Goal: Task Accomplishment & Management: Use online tool/utility

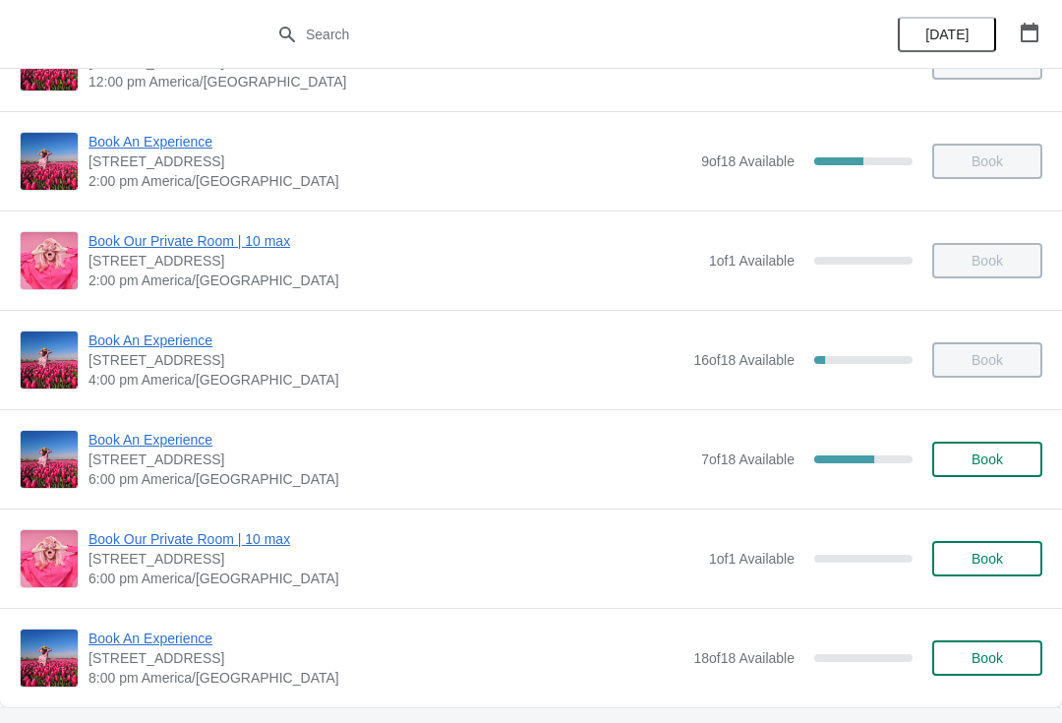
scroll to position [367, 0]
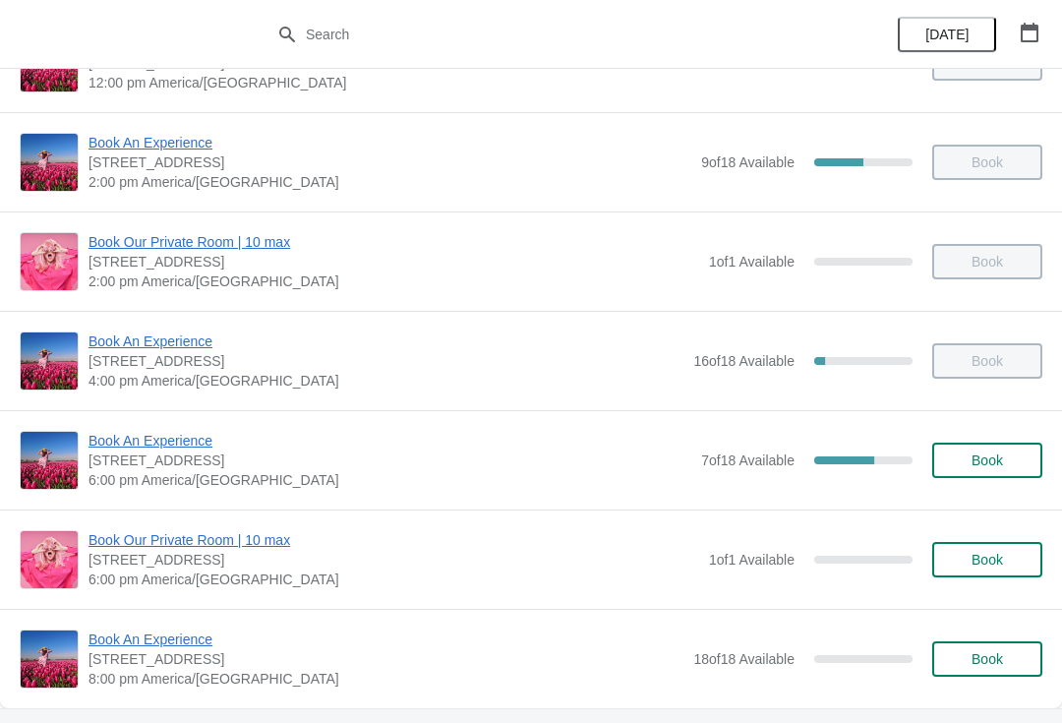
click at [133, 435] on span "Book An Experience" at bounding box center [389, 441] width 603 height 20
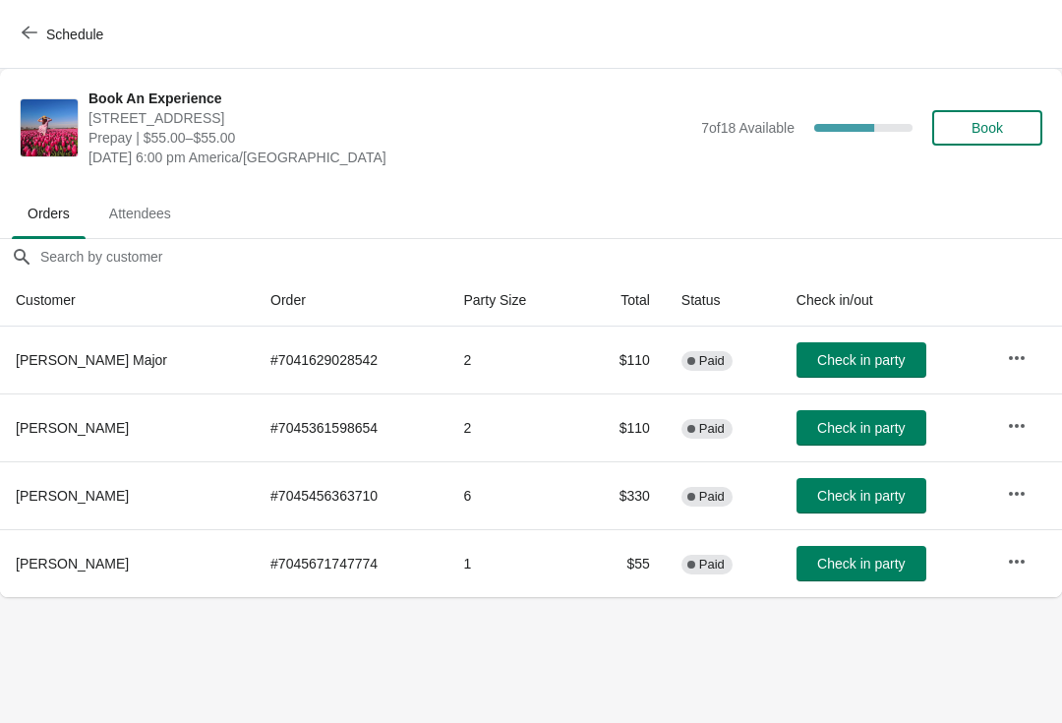
click at [1011, 489] on icon "button" at bounding box center [1017, 494] width 20 height 20
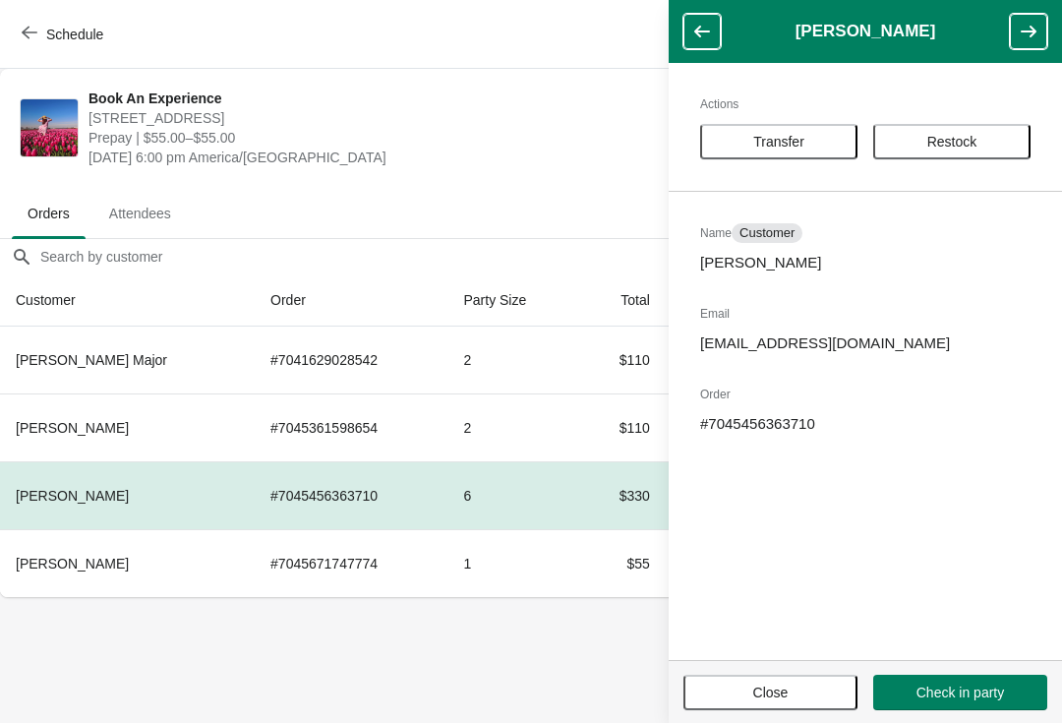
click at [772, 139] on span "Transfer" at bounding box center [778, 142] width 51 height 16
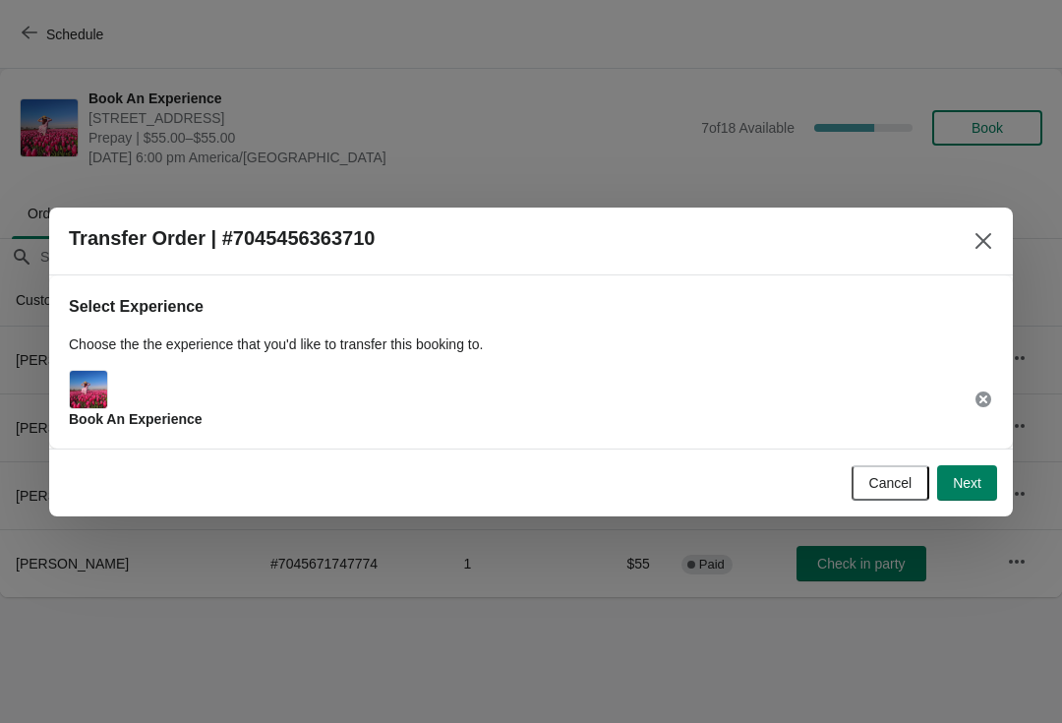
click at [963, 475] on span "Next" at bounding box center [967, 483] width 29 height 16
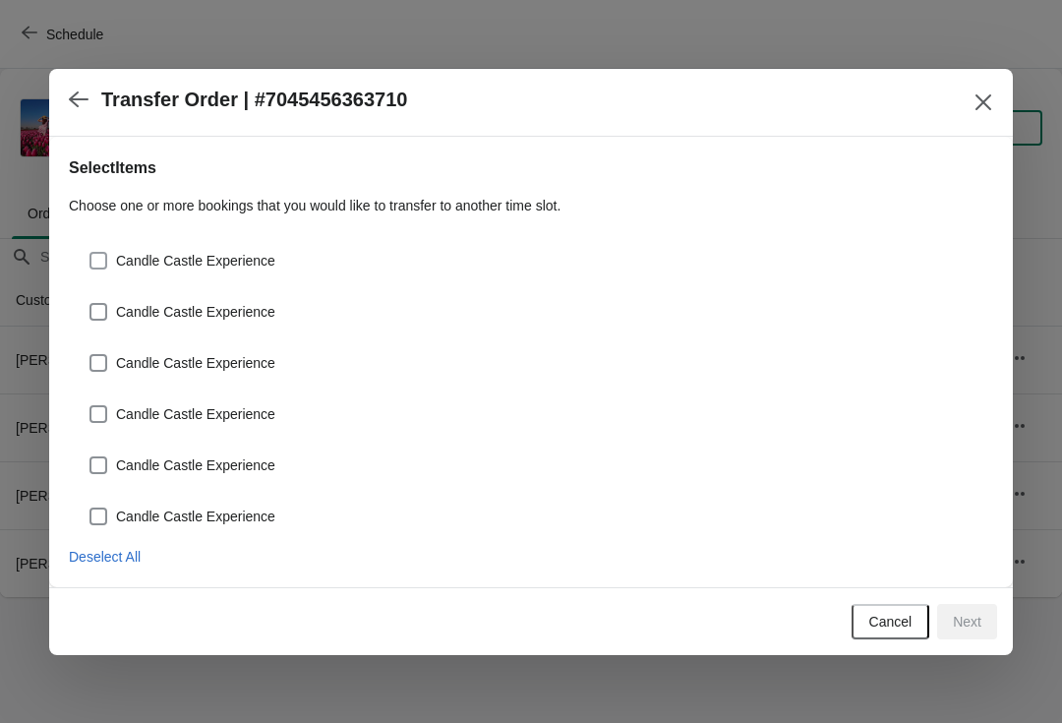
click at [100, 259] on span at bounding box center [98, 261] width 18 height 18
click at [90, 253] on input "Candle Castle Experience" at bounding box center [89, 252] width 1 height 1
checkbox input "true"
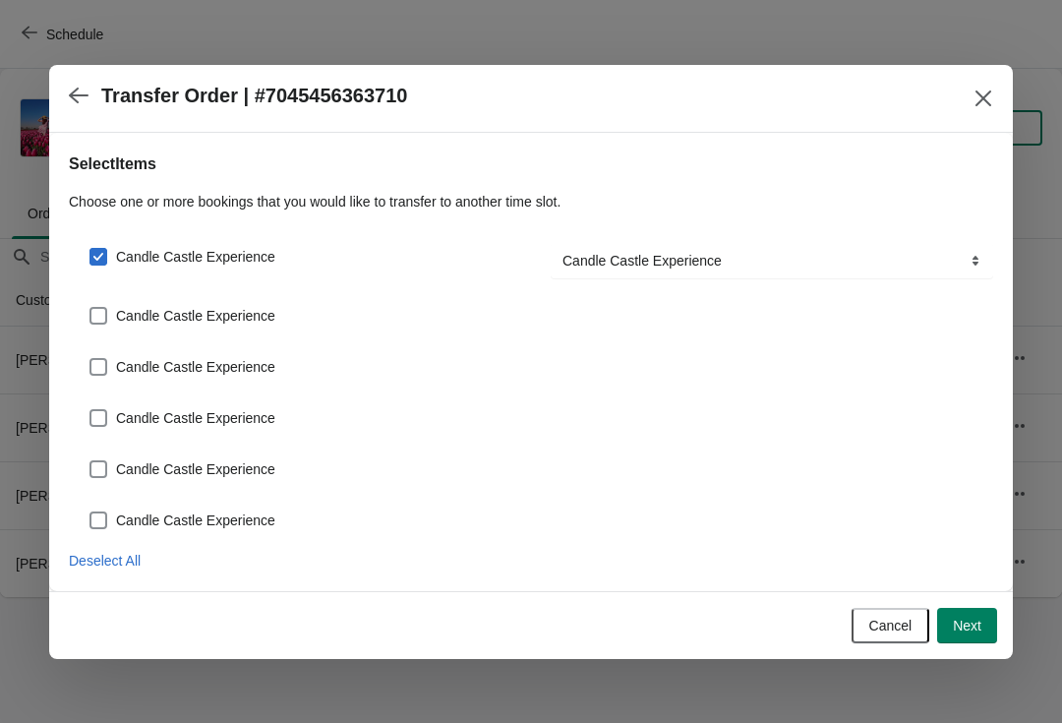
click at [92, 307] on span at bounding box center [98, 316] width 18 height 18
click at [90, 307] on input "Candle Castle Experience" at bounding box center [89, 307] width 1 height 1
checkbox input "true"
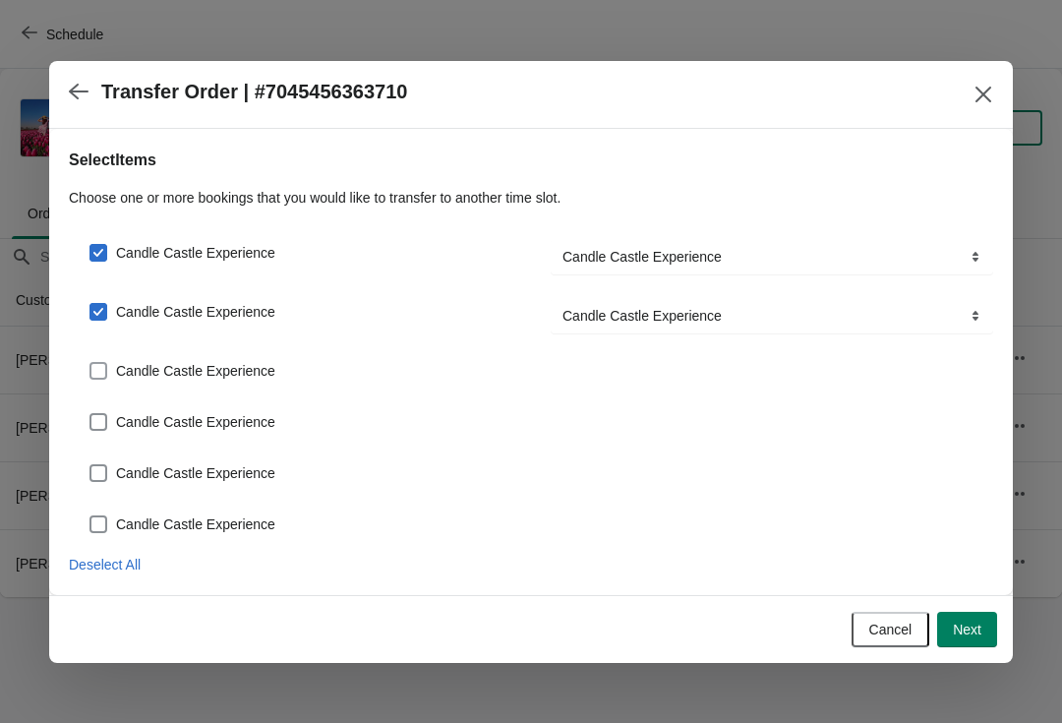
click at [103, 379] on span at bounding box center [98, 371] width 18 height 18
click at [90, 363] on input "Candle Castle Experience" at bounding box center [89, 362] width 1 height 1
checkbox input "true"
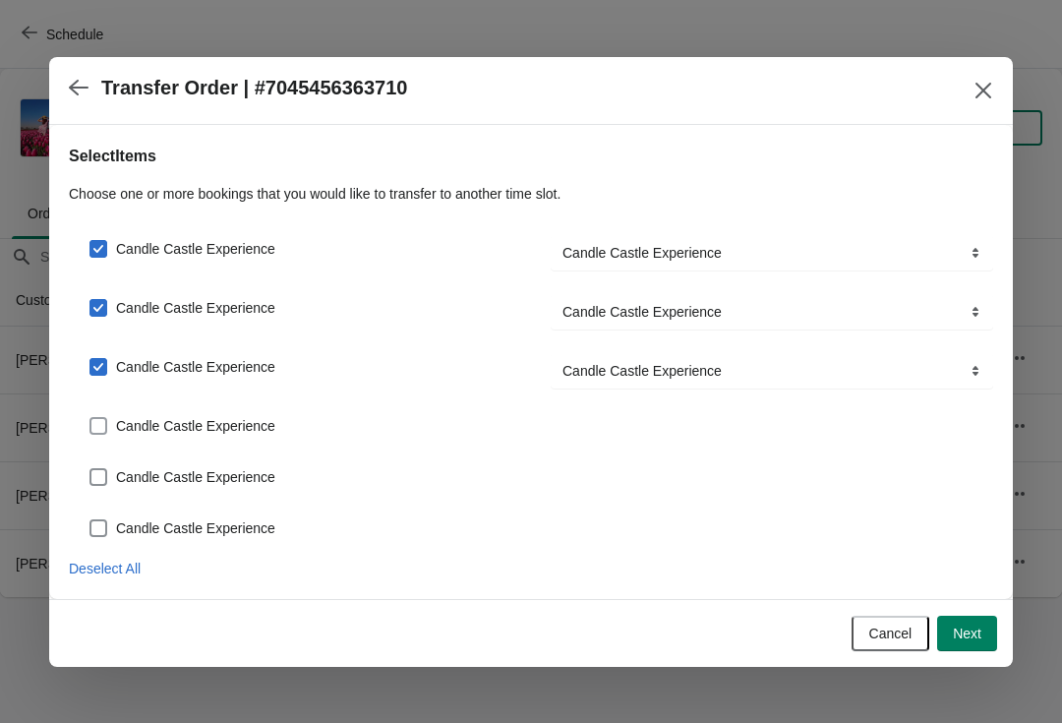
click at [96, 420] on span at bounding box center [98, 426] width 18 height 18
click at [90, 418] on input "Candle Castle Experience" at bounding box center [89, 417] width 1 height 1
checkbox input "true"
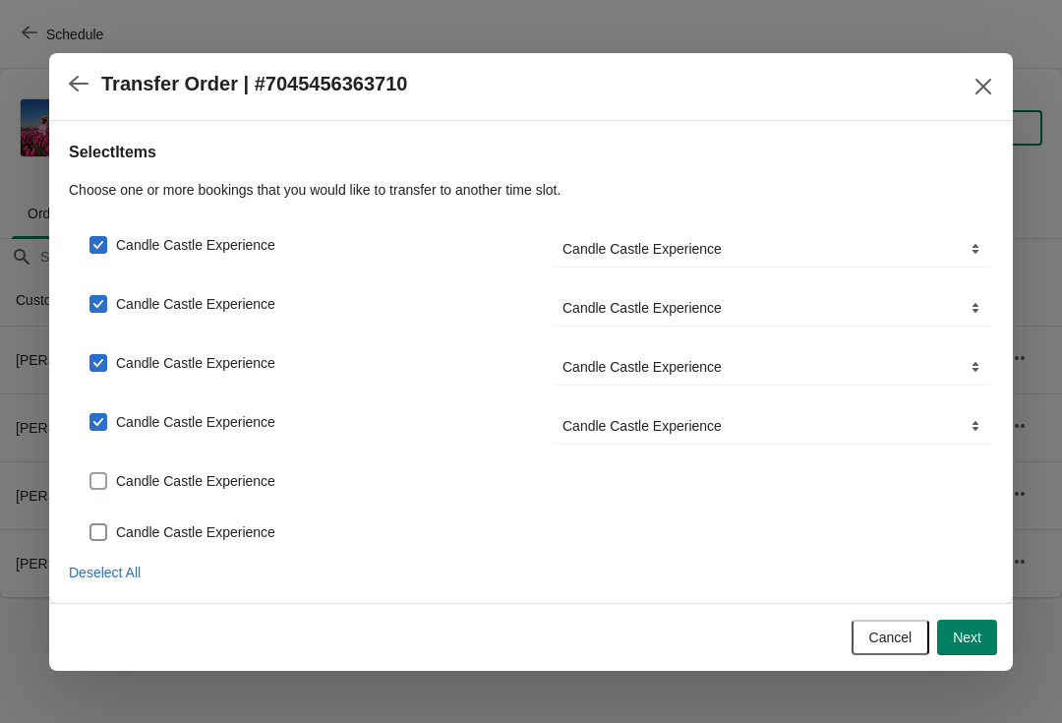
click at [103, 478] on span at bounding box center [98, 481] width 18 height 18
click at [90, 473] on input "Candle Castle Experience" at bounding box center [89, 472] width 1 height 1
checkbox input "true"
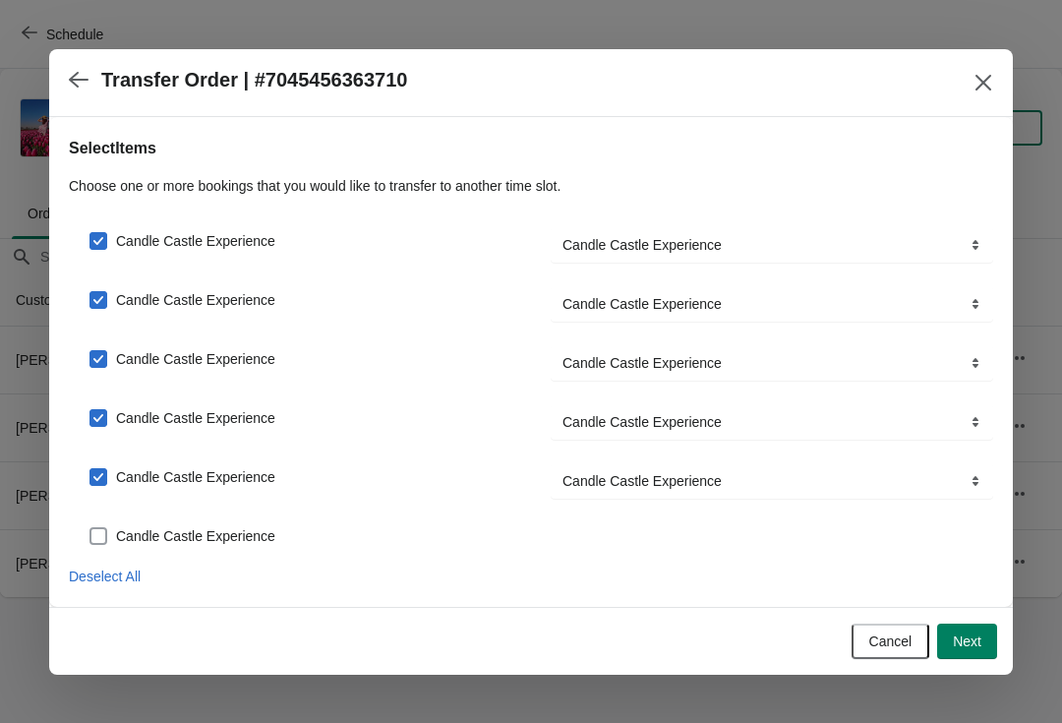
click at [102, 528] on span at bounding box center [98, 536] width 18 height 18
click at [90, 528] on input "Candle Castle Experience" at bounding box center [89, 527] width 1 height 1
checkbox input "true"
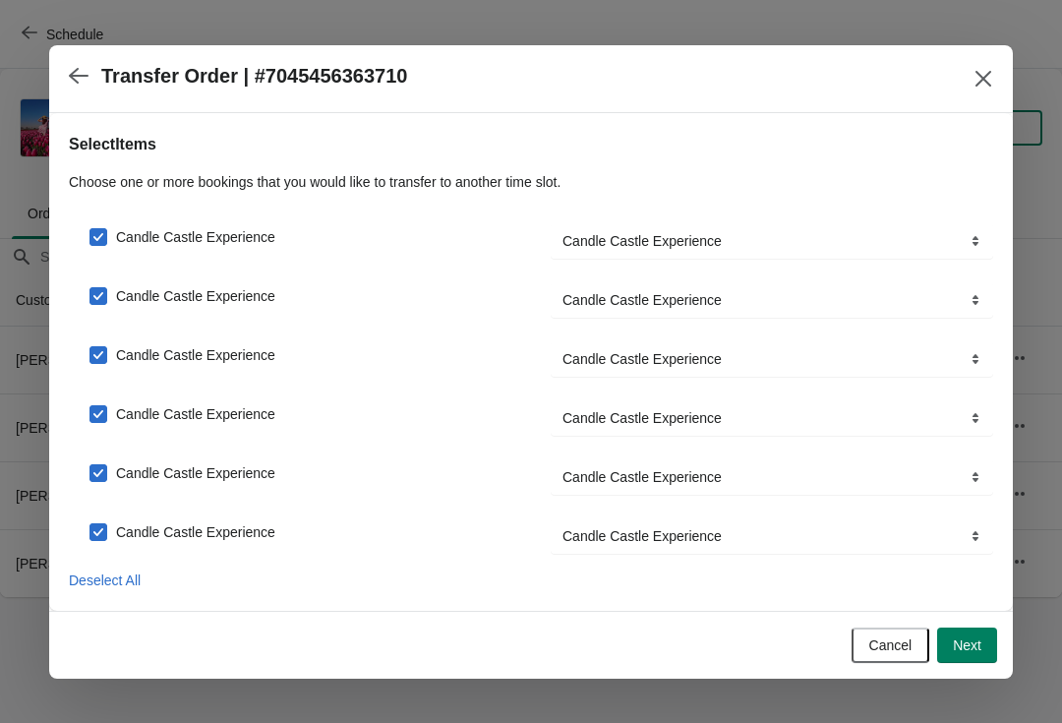
click at [953, 651] on span "Next" at bounding box center [967, 645] width 29 height 16
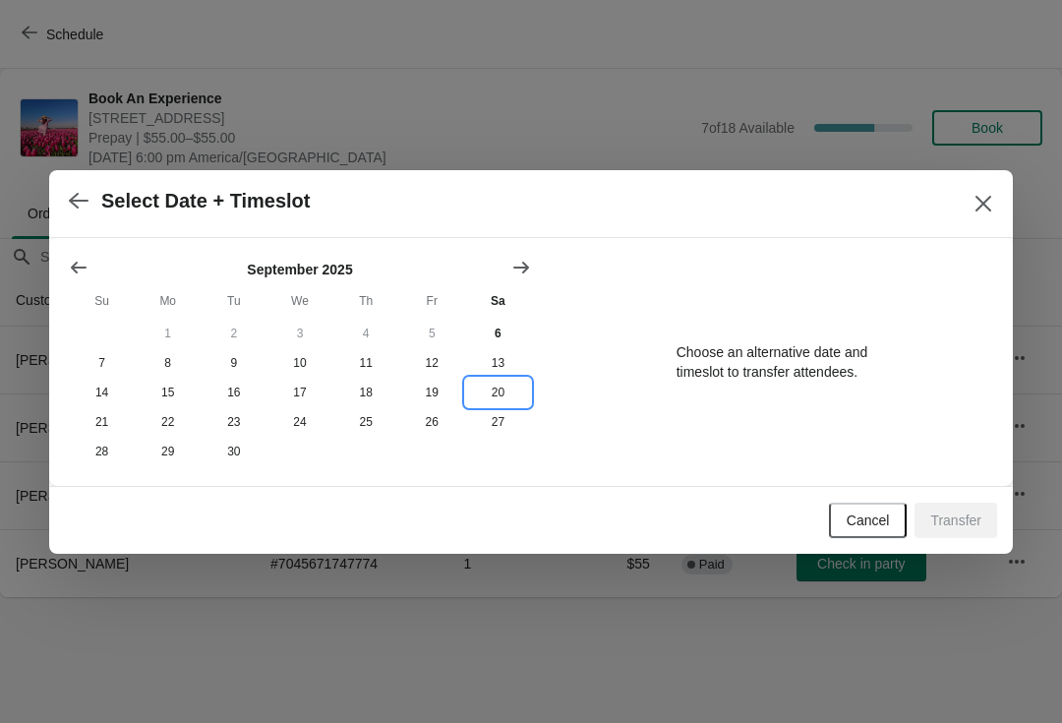
click at [496, 384] on button "20" at bounding box center [498, 392] width 66 height 29
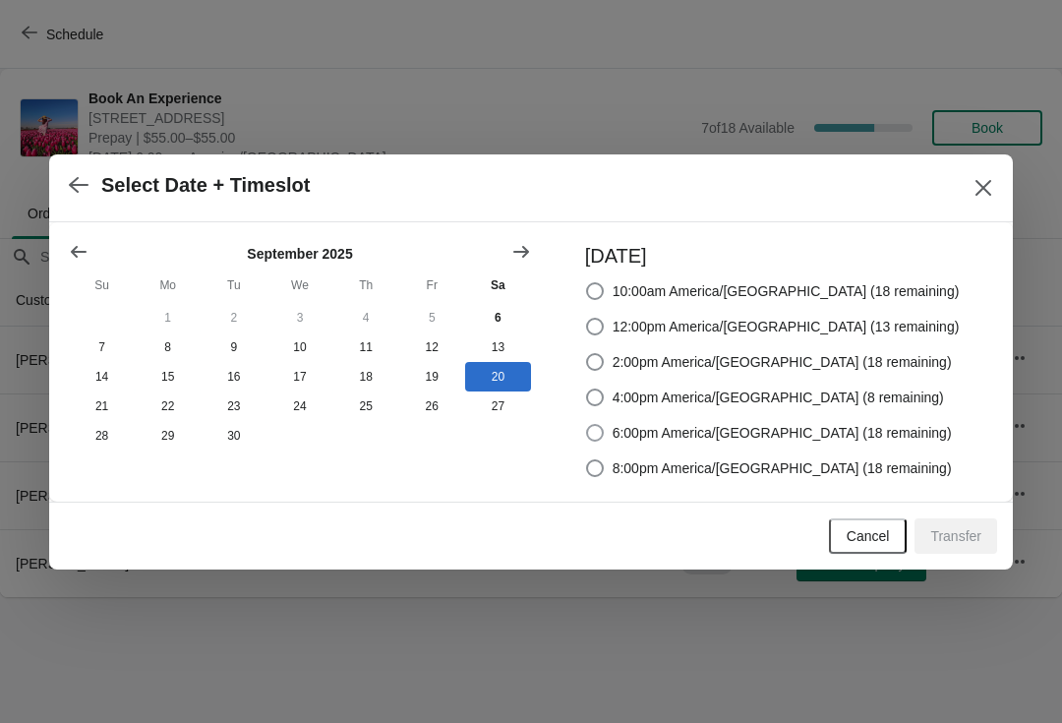
click at [604, 426] on span at bounding box center [595, 433] width 18 height 18
click at [587, 425] on input "6:00pm America/[GEOGRAPHIC_DATA] (18 remaining)" at bounding box center [586, 424] width 1 height 1
radio input "true"
click at [962, 528] on span "Transfer" at bounding box center [955, 536] width 51 height 16
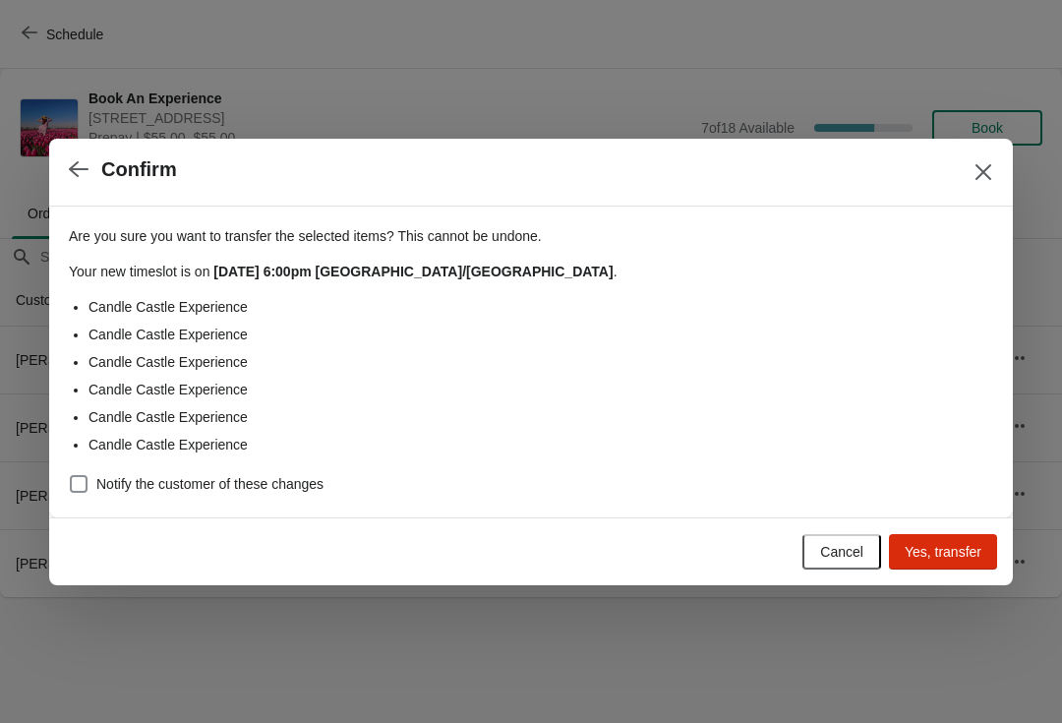
click at [86, 489] on span at bounding box center [79, 484] width 18 height 18
click at [71, 476] on input "Notify the customer of these changes" at bounding box center [70, 475] width 1 height 1
checkbox input "true"
click at [928, 546] on span "Yes, transfer" at bounding box center [943, 552] width 77 height 16
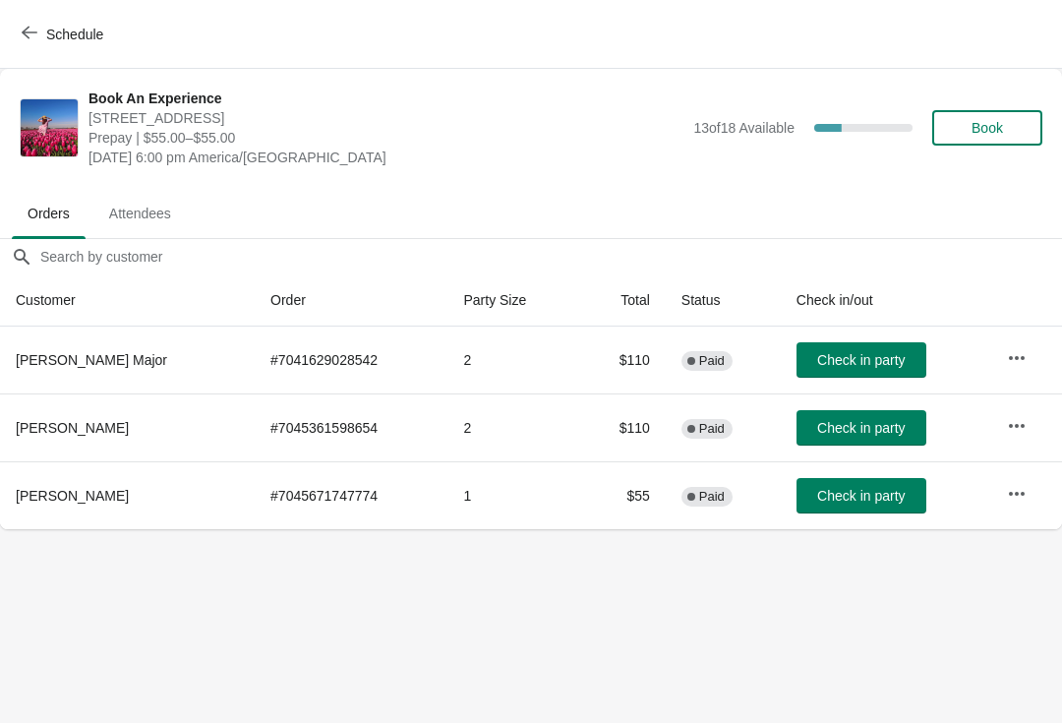
click at [1031, 484] on button "button" at bounding box center [1016, 493] width 35 height 35
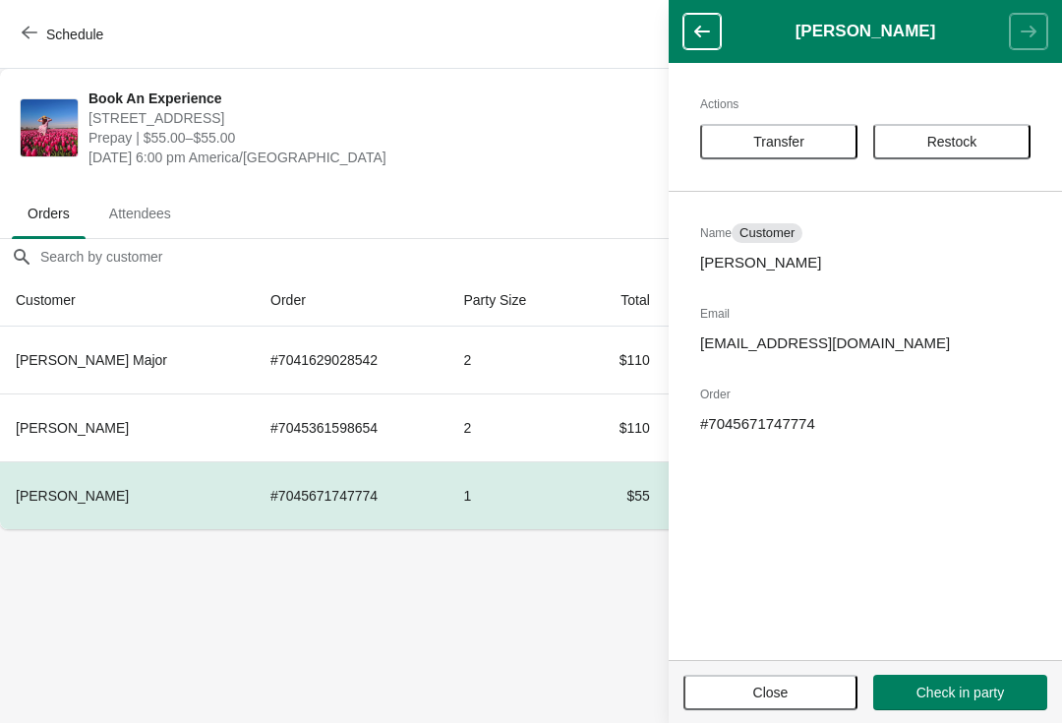
click at [802, 129] on button "Transfer" at bounding box center [778, 141] width 157 height 35
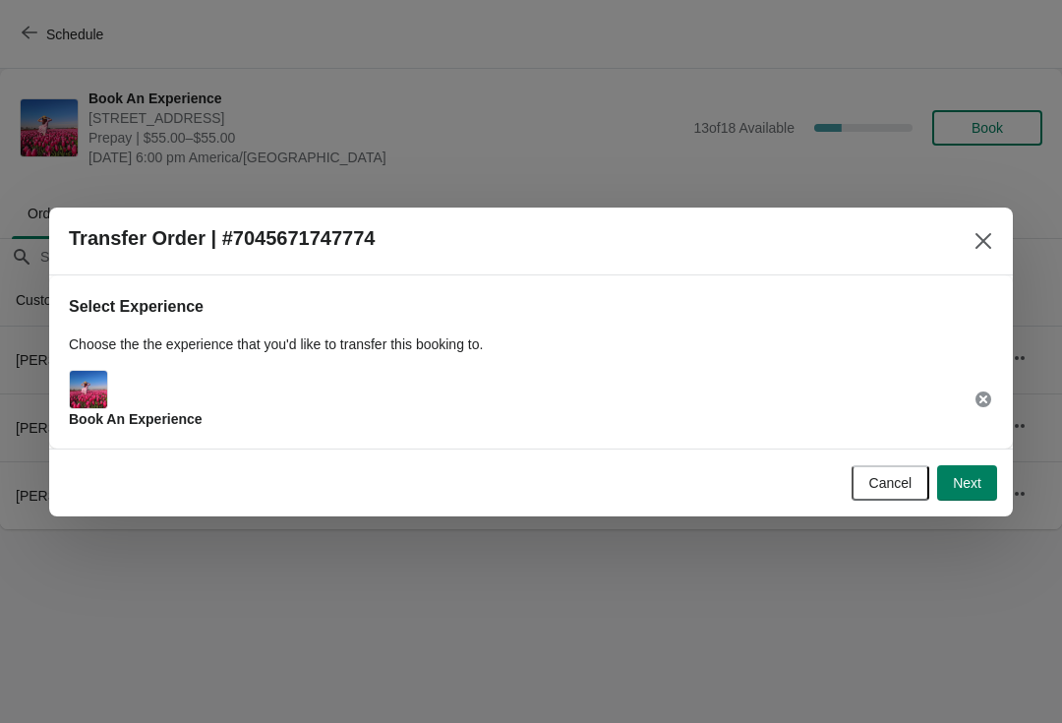
click at [973, 490] on span "Next" at bounding box center [967, 483] width 29 height 16
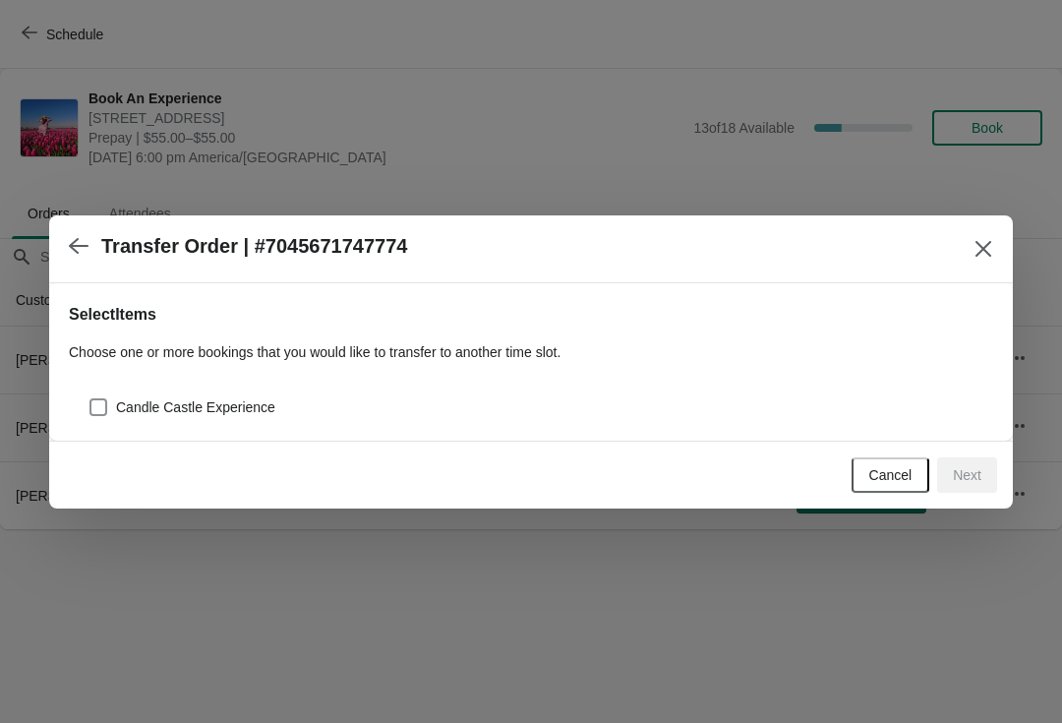
click at [90, 416] on span at bounding box center [98, 407] width 20 height 20
click at [90, 399] on input "Candle Castle Experience" at bounding box center [89, 398] width 1 height 1
checkbox input "true"
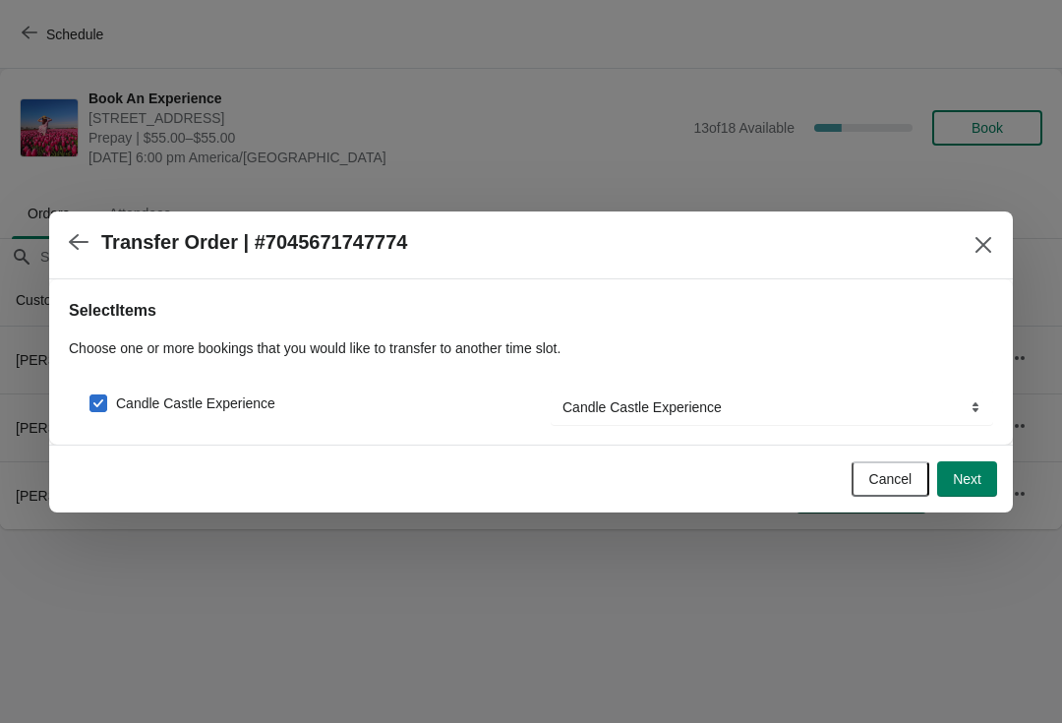
click at [964, 476] on span "Next" at bounding box center [967, 479] width 29 height 16
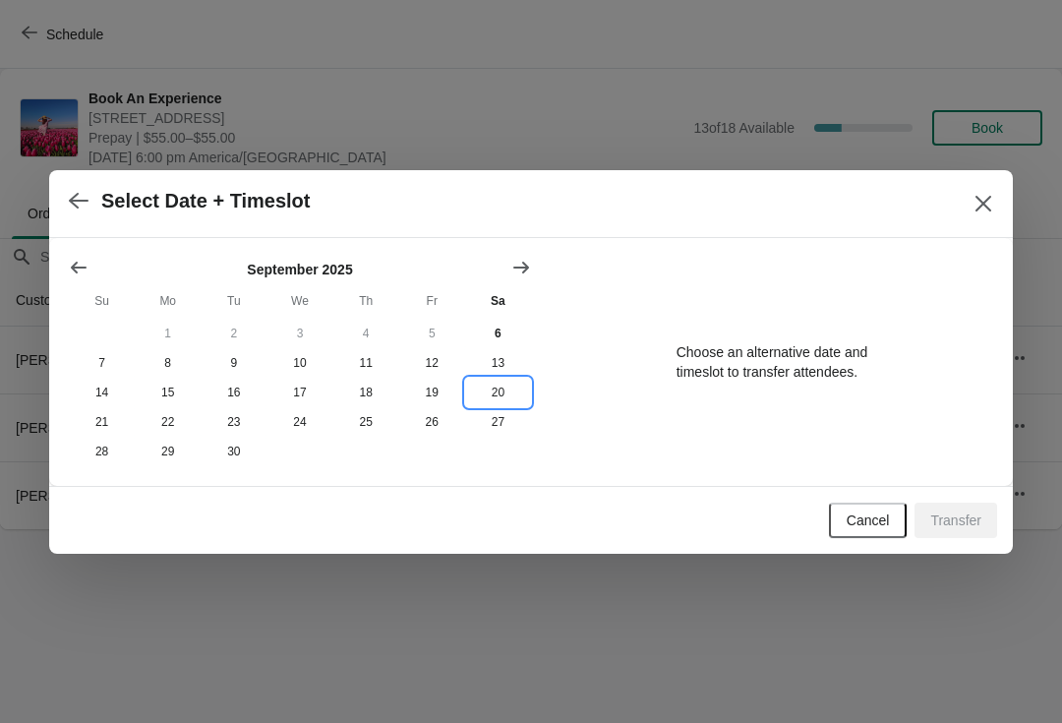
click at [496, 392] on button "20" at bounding box center [498, 392] width 66 height 29
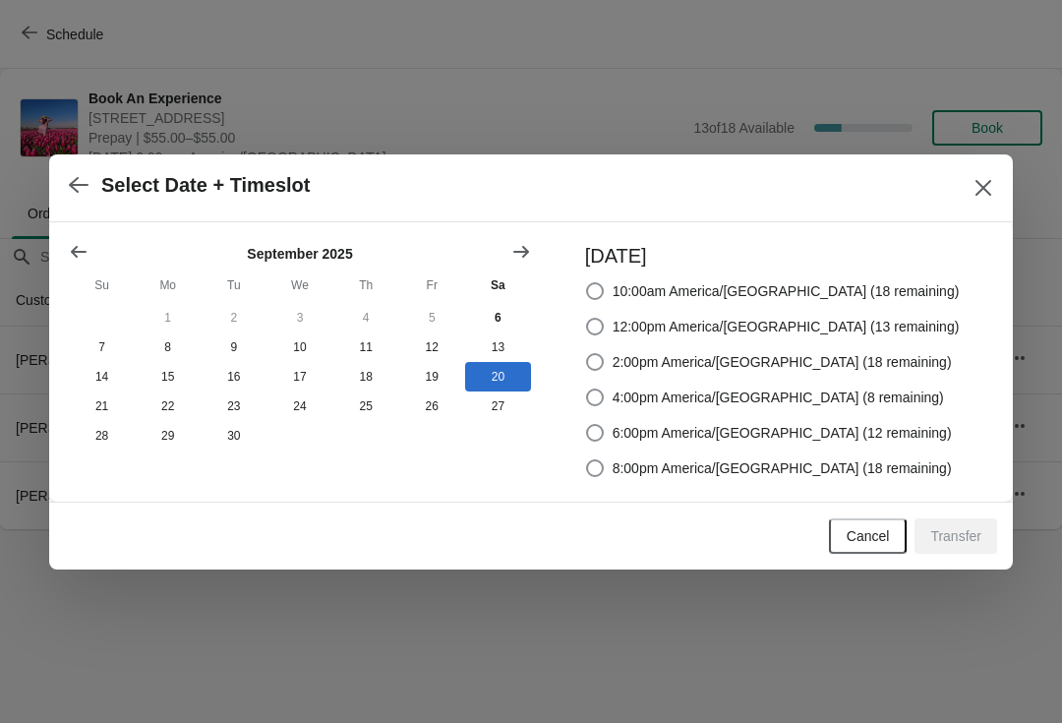
click at [604, 425] on span at bounding box center [595, 433] width 18 height 18
click at [587, 425] on input "6:00pm America/[GEOGRAPHIC_DATA] (12 remaining)" at bounding box center [586, 424] width 1 height 1
radio input "true"
click at [957, 525] on button "Transfer" at bounding box center [955, 535] width 83 height 35
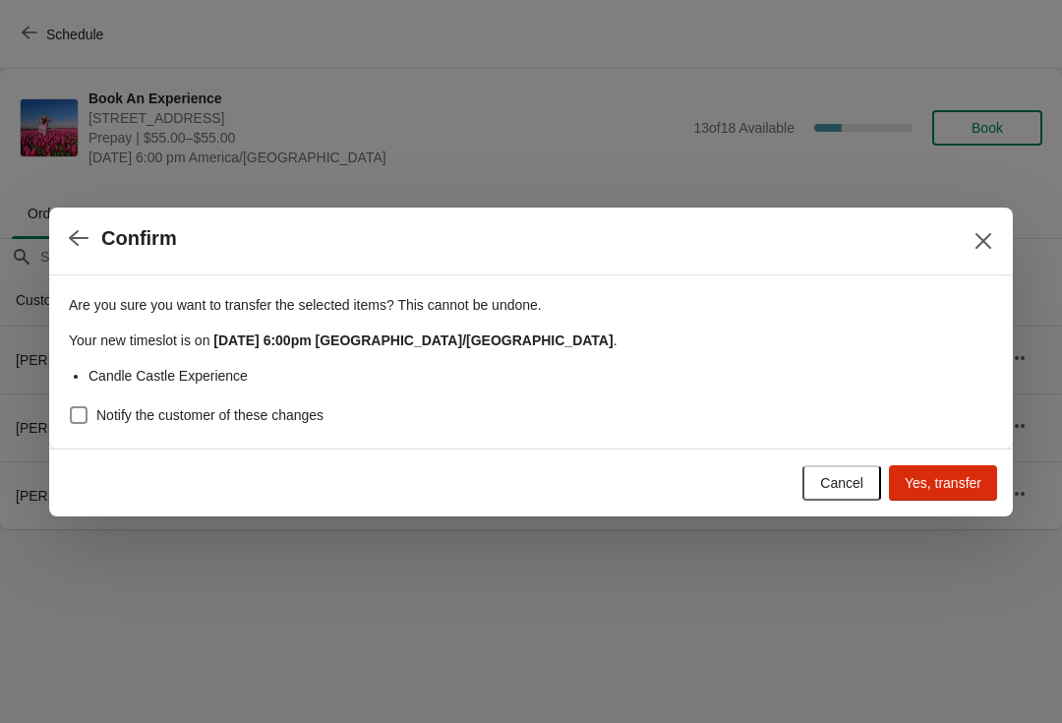
click at [73, 420] on span at bounding box center [79, 415] width 18 height 18
click at [71, 407] on input "Notify the customer of these changes" at bounding box center [70, 406] width 1 height 1
checkbox input "true"
click at [933, 481] on span "Yes, transfer" at bounding box center [943, 483] width 77 height 16
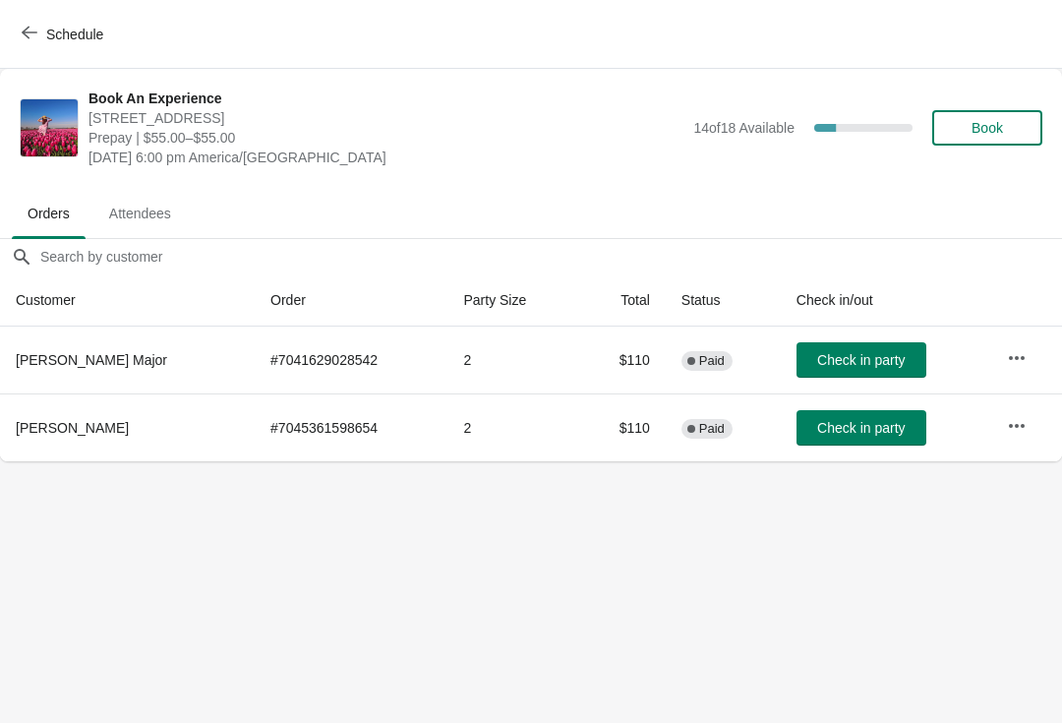
click at [859, 352] on span "Check in party" at bounding box center [861, 360] width 88 height 16
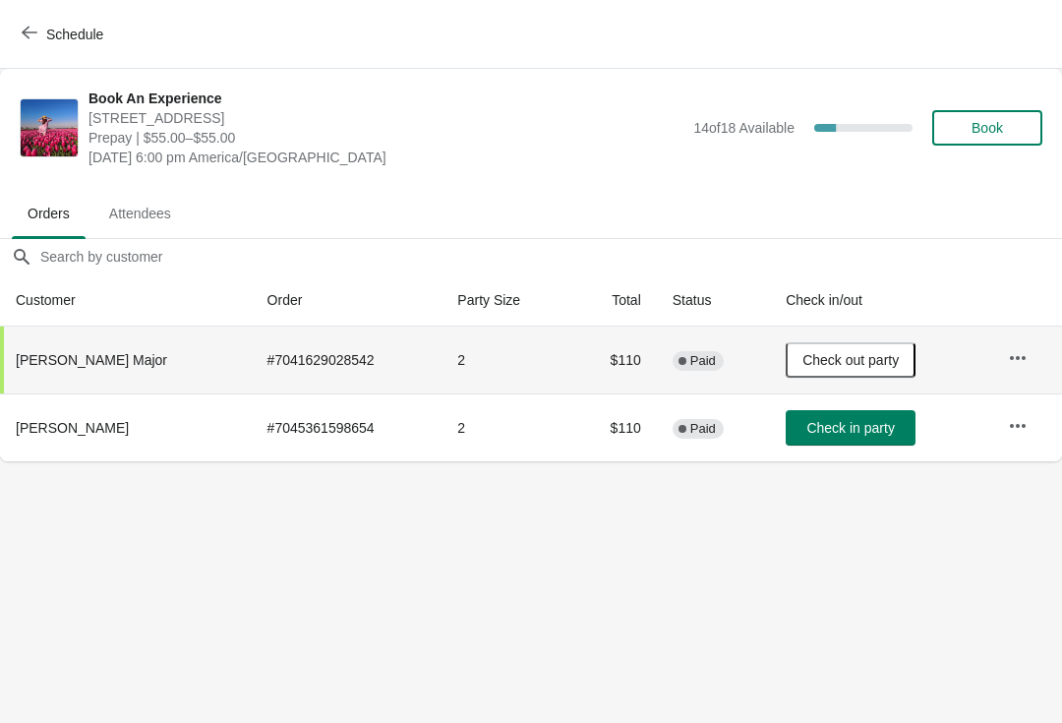
click at [863, 429] on span "Check in party" at bounding box center [850, 428] width 88 height 16
